Goal: Information Seeking & Learning: Learn about a topic

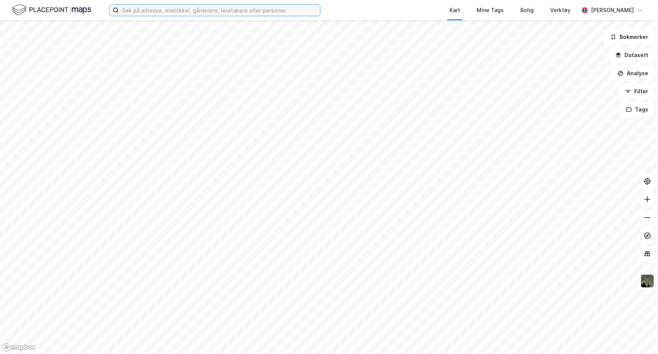
click at [197, 11] on input at bounding box center [219, 10] width 201 height 11
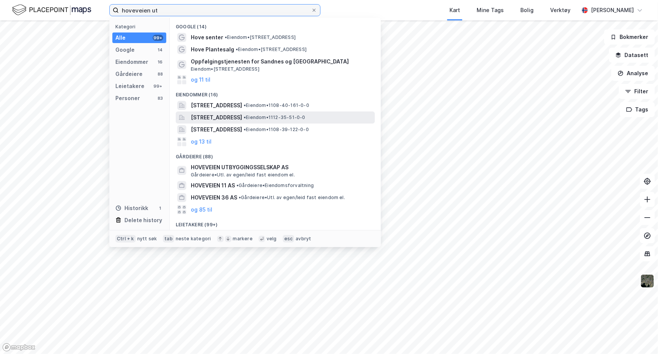
scroll to position [5, 0]
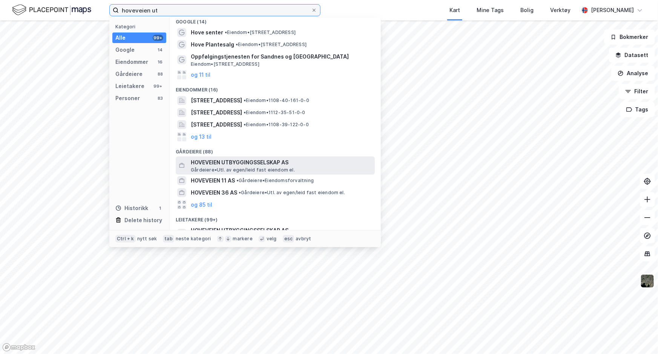
type input "hoveveien ut"
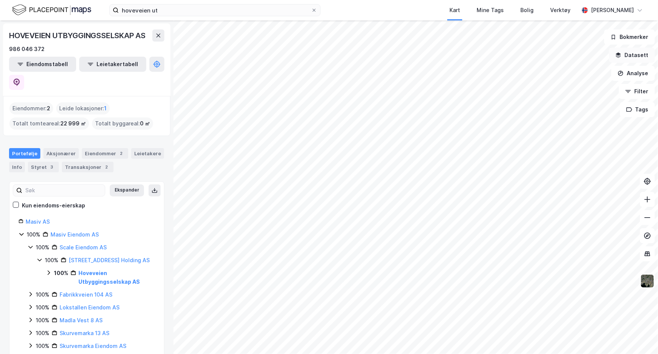
click at [634, 59] on button "Datasett" at bounding box center [632, 55] width 46 height 15
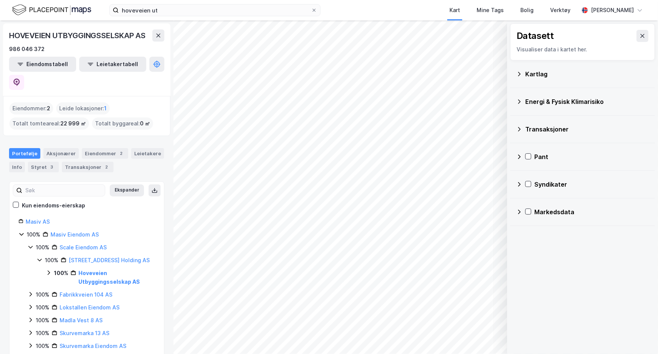
click at [542, 102] on div "Energi & Fysisk Klimarisiko" at bounding box center [588, 101] width 124 height 9
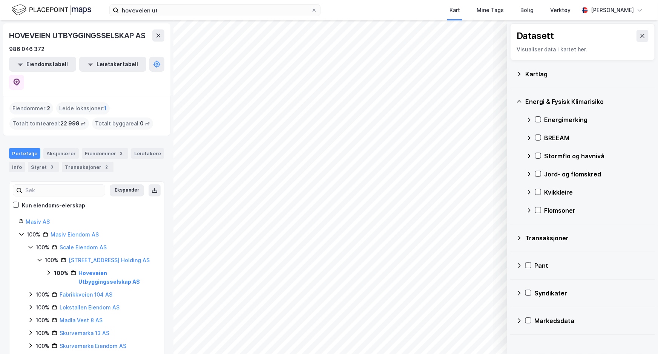
click at [532, 72] on div "Kartlag" at bounding box center [588, 73] width 124 height 9
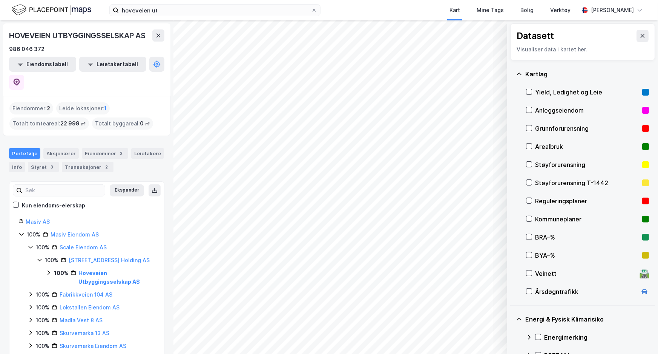
click at [541, 200] on div "Reguleringsplaner" at bounding box center [587, 200] width 104 height 9
